Goal: Task Accomplishment & Management: Use online tool/utility

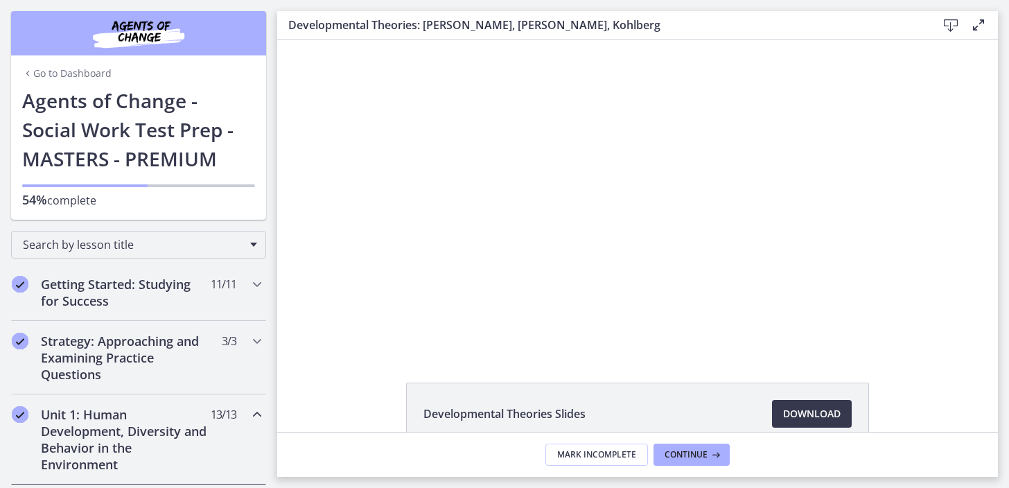
click at [733, 51] on div at bounding box center [638, 195] width 552 height 310
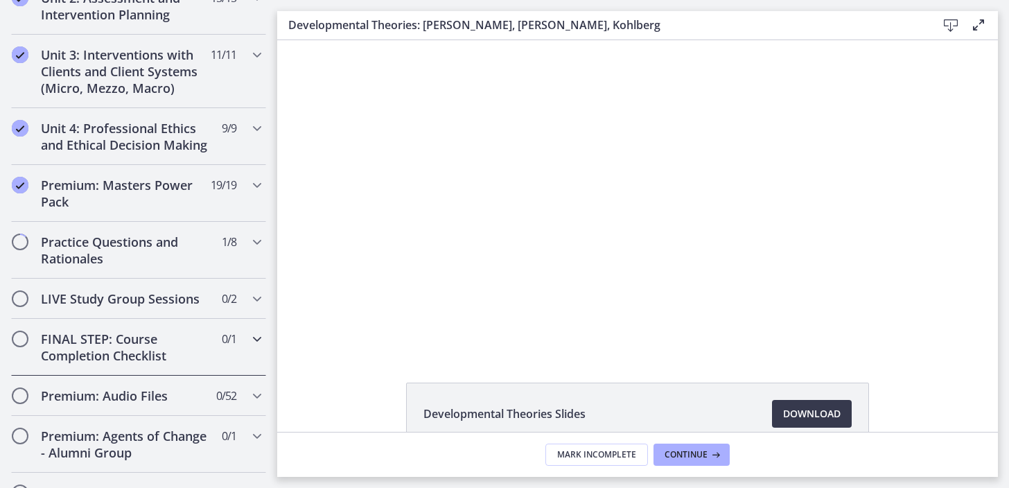
scroll to position [1213, 0]
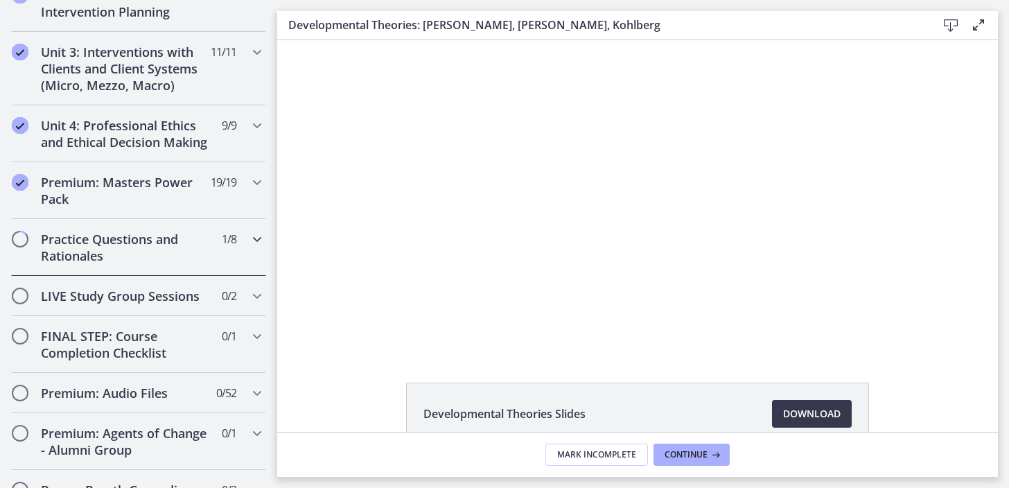
click at [139, 240] on h2 "Practice Questions and Rationales" at bounding box center [125, 247] width 169 height 33
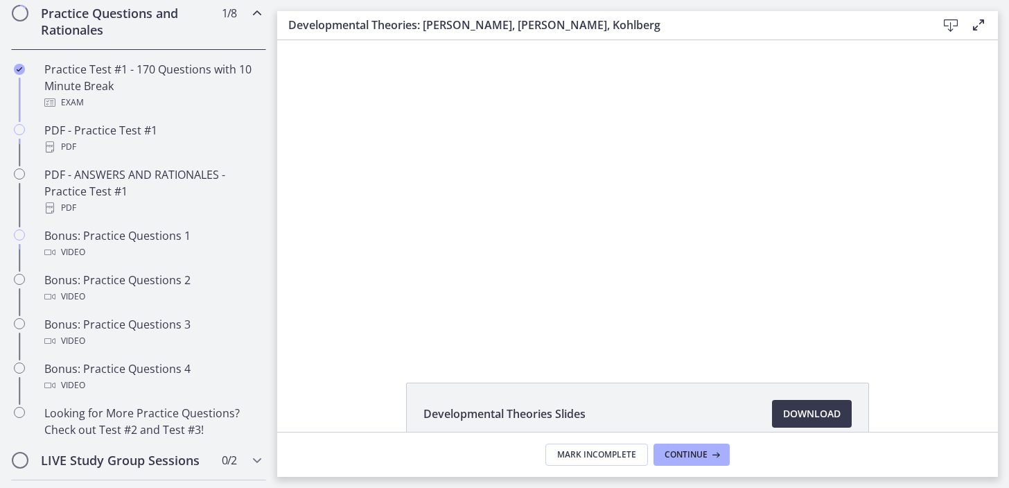
scroll to position [543, 0]
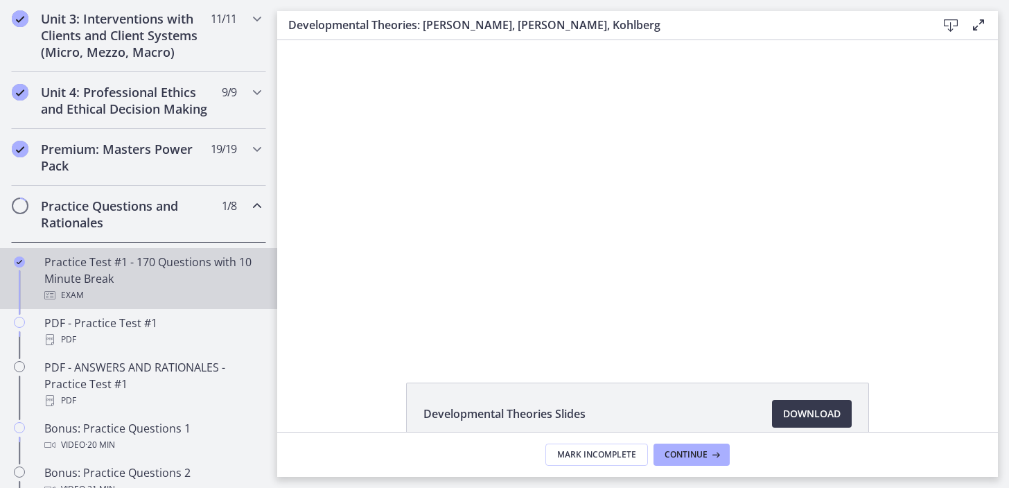
click at [184, 298] on div "Practice Test #1 - 170 Questions with 10 Minute Break Exam" at bounding box center [152, 279] width 216 height 50
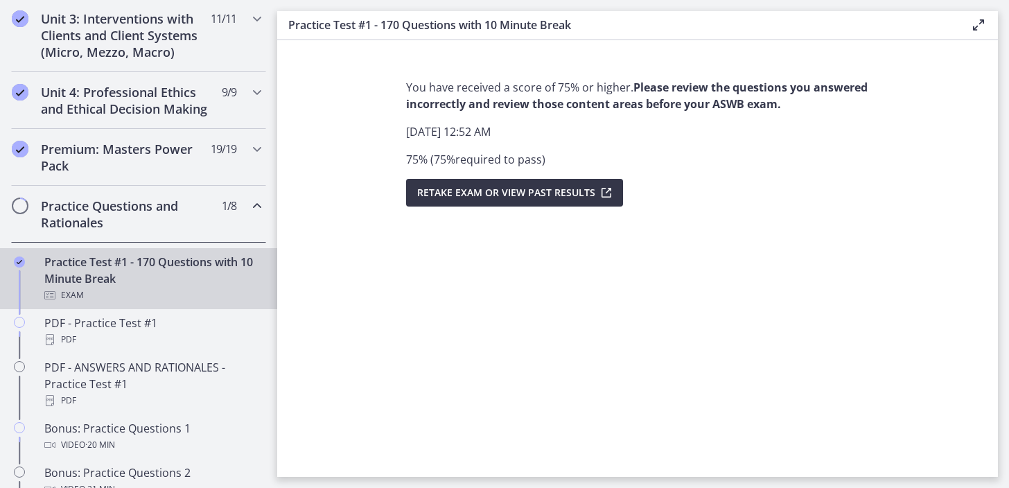
click at [502, 202] on button "Retake Exam OR View Past Results" at bounding box center [514, 193] width 217 height 28
